Goal: Information Seeking & Learning: Learn about a topic

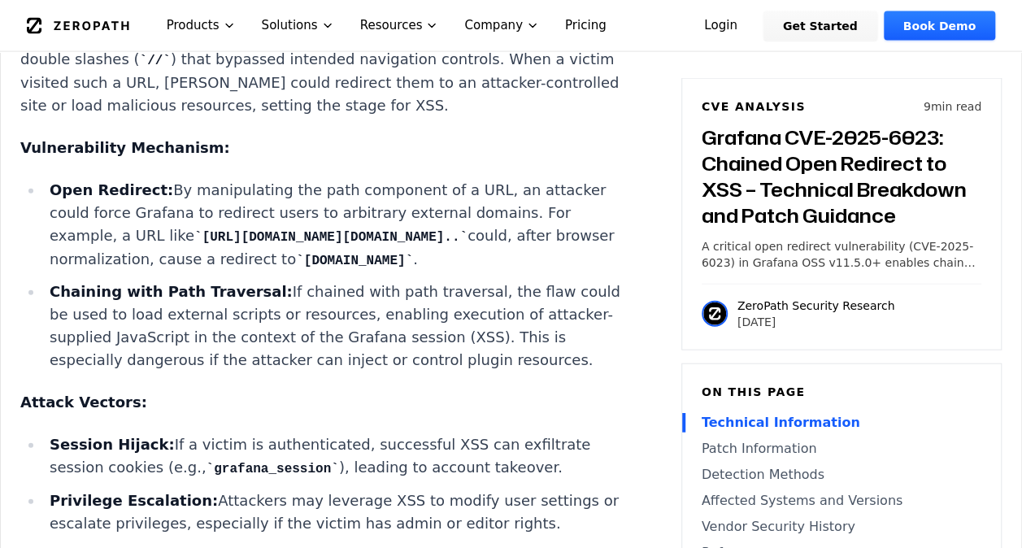
scroll to position [1789, 0]
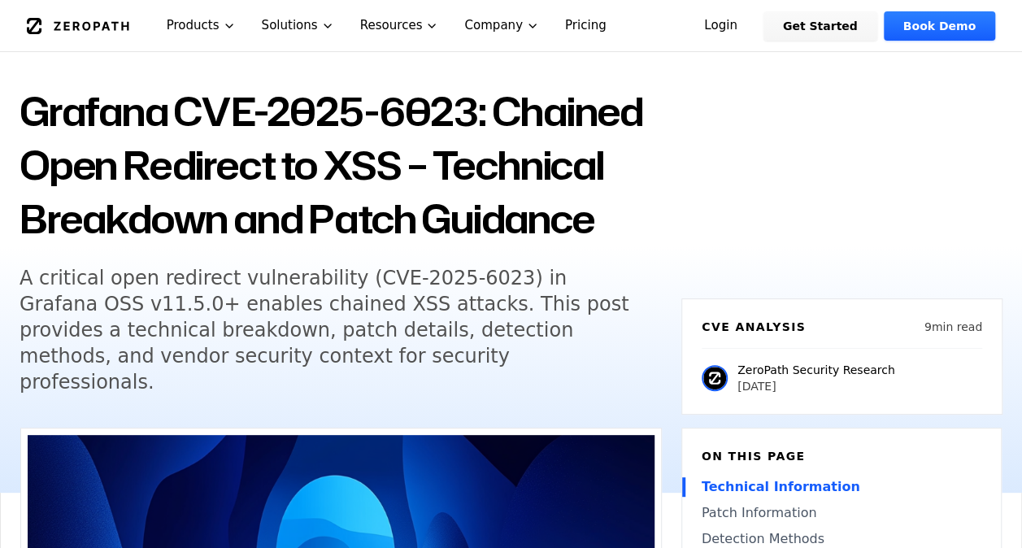
scroll to position [0, 0]
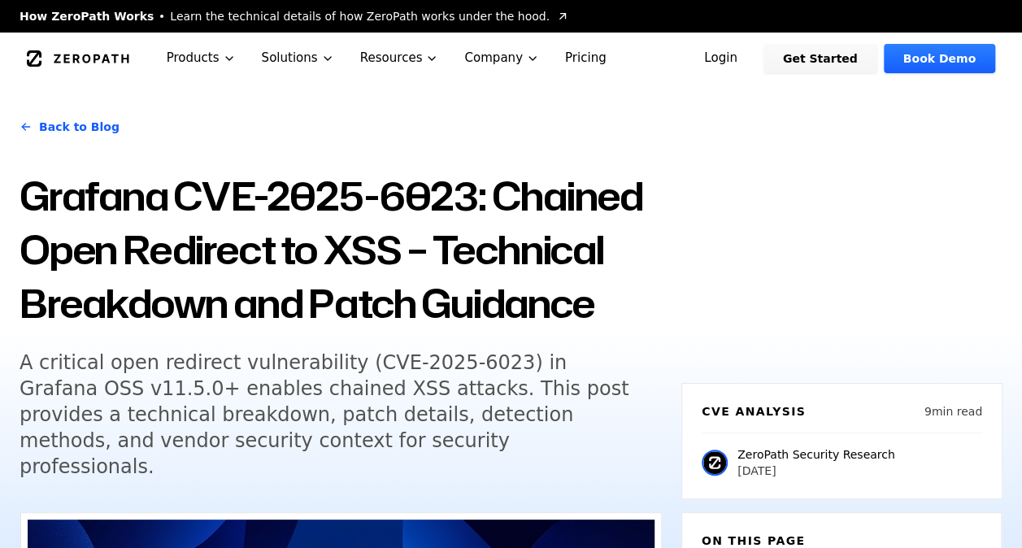
click at [714, 450] on img at bounding box center [715, 463] width 26 height 26
click at [794, 446] on p "ZeroPath Security Research" at bounding box center [817, 454] width 158 height 16
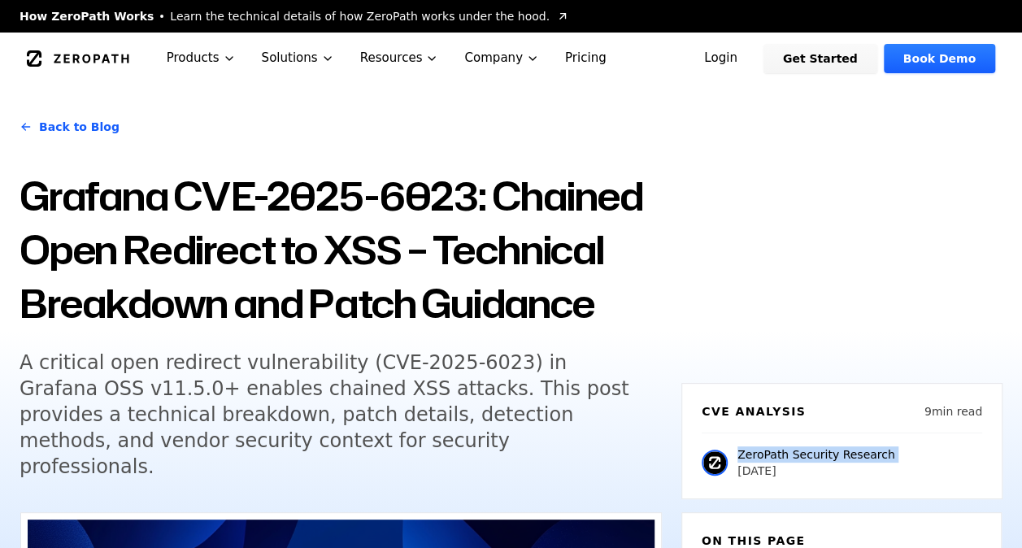
click at [826, 433] on div "ZeroPath Security Research 2025-07-18" at bounding box center [842, 456] width 281 height 46
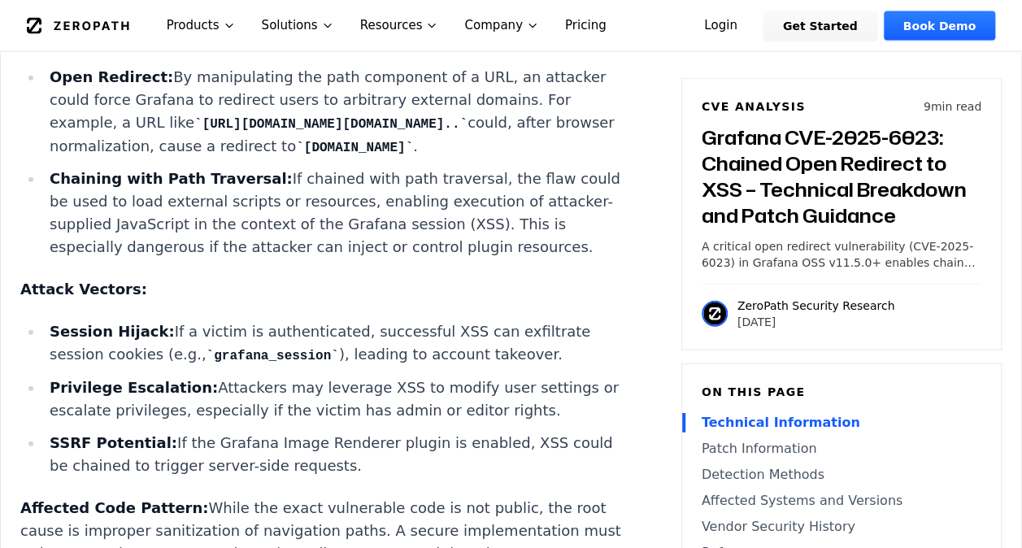
scroll to position [1870, 0]
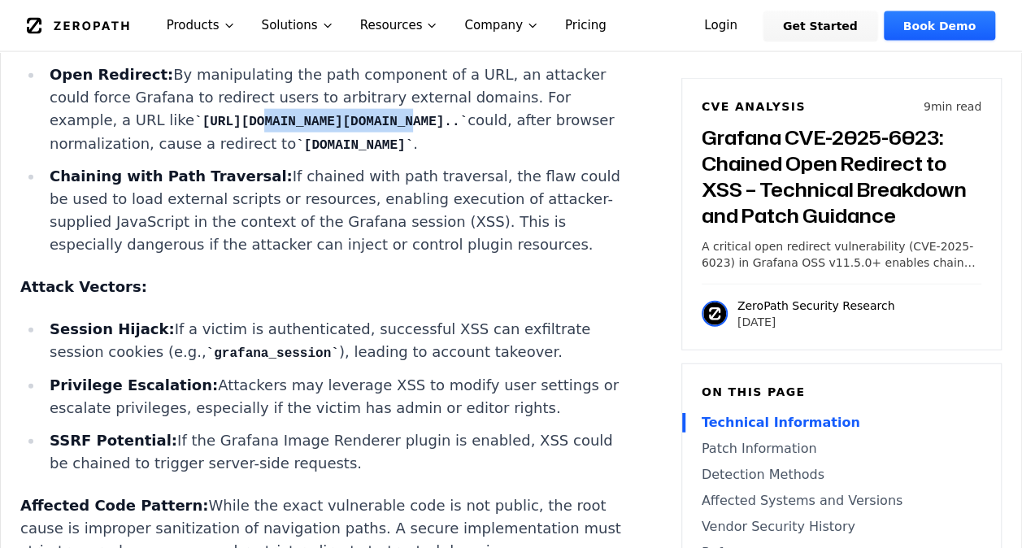
drag, startPoint x: 247, startPoint y: 172, endPoint x: 115, endPoint y: 175, distance: 132.6
click at [194, 129] on code "[URL][DOMAIN_NAME][DOMAIN_NAME].." at bounding box center [330, 122] width 273 height 15
click at [239, 256] on li "Chaining with Path Traversal: If chained with path traversal, the flaw could be…" at bounding box center [334, 210] width 582 height 91
drag, startPoint x: 256, startPoint y: 176, endPoint x: 491, endPoint y: 179, distance: 235.0
click at [468, 129] on code "[URL][DOMAIN_NAME][DOMAIN_NAME].." at bounding box center [330, 122] width 273 height 15
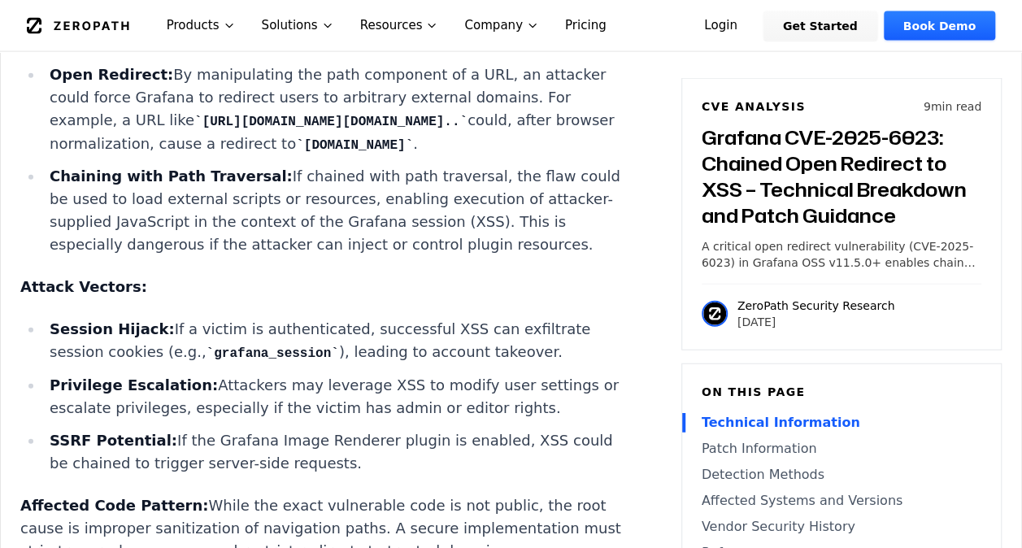
copy code "public/../[DOMAIN_NAME][URL].."
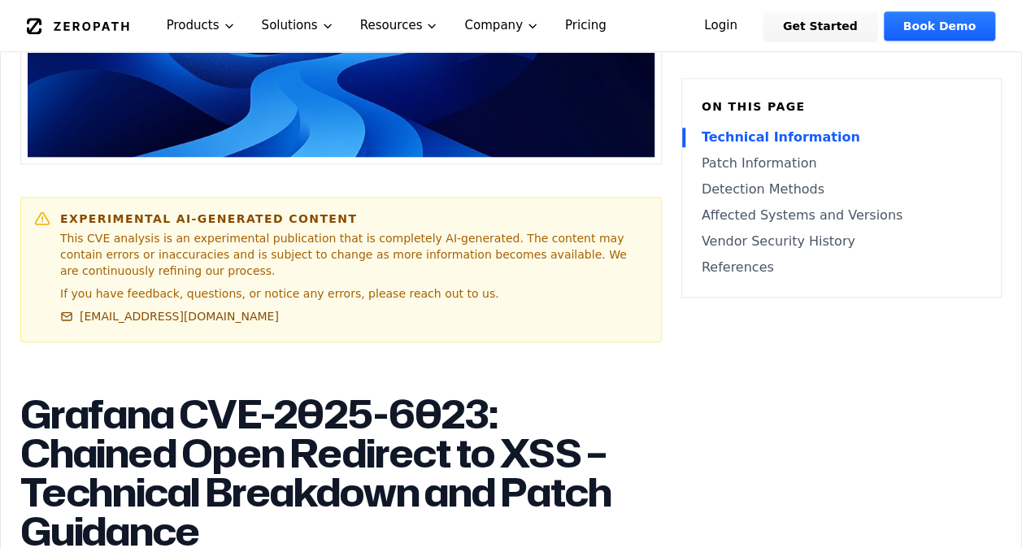
scroll to position [651, 0]
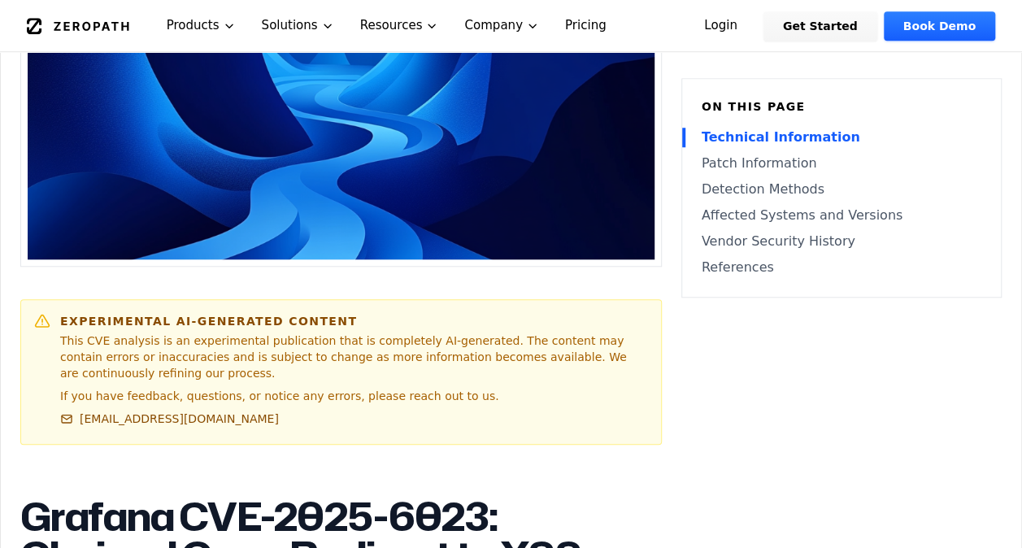
drag, startPoint x: 605, startPoint y: 220, endPoint x: 615, endPoint y: 219, distance: 9.8
